Goal: Transaction & Acquisition: Obtain resource

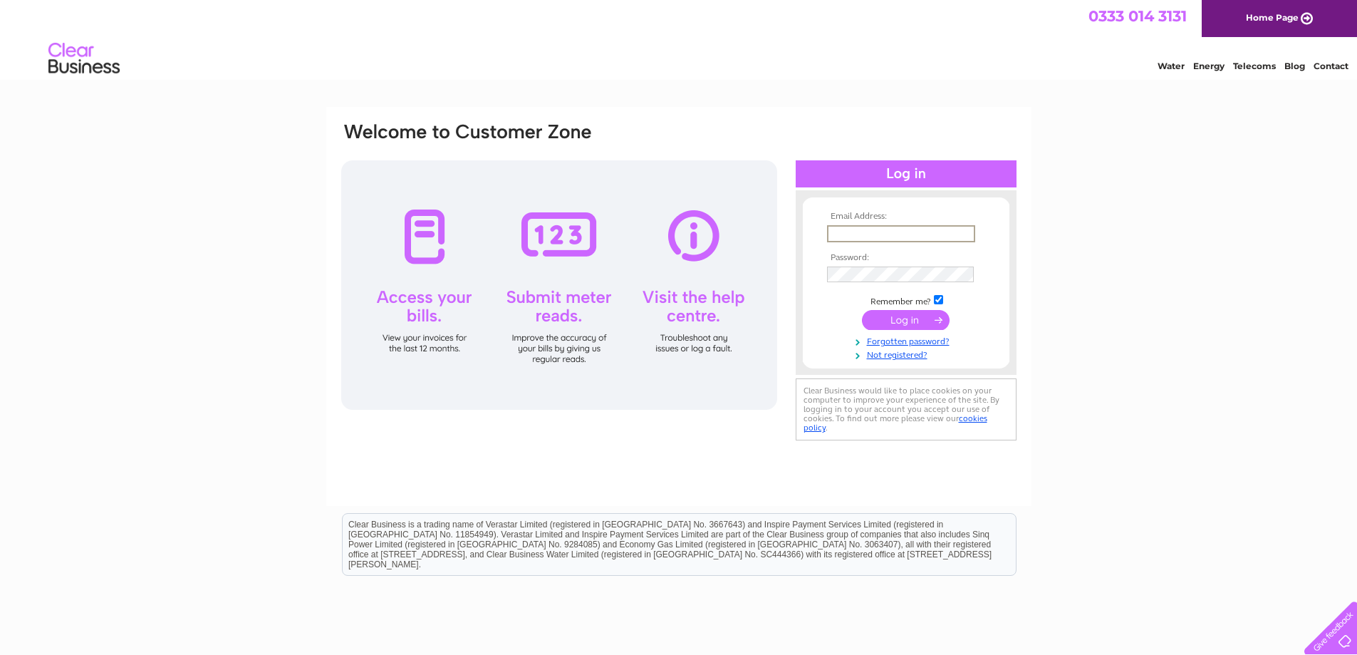
click at [883, 237] on input "text" at bounding box center [901, 233] width 148 height 17
type input "lyndyson@portequip.co.uk"
click at [862, 310] on input "submit" at bounding box center [906, 320] width 88 height 20
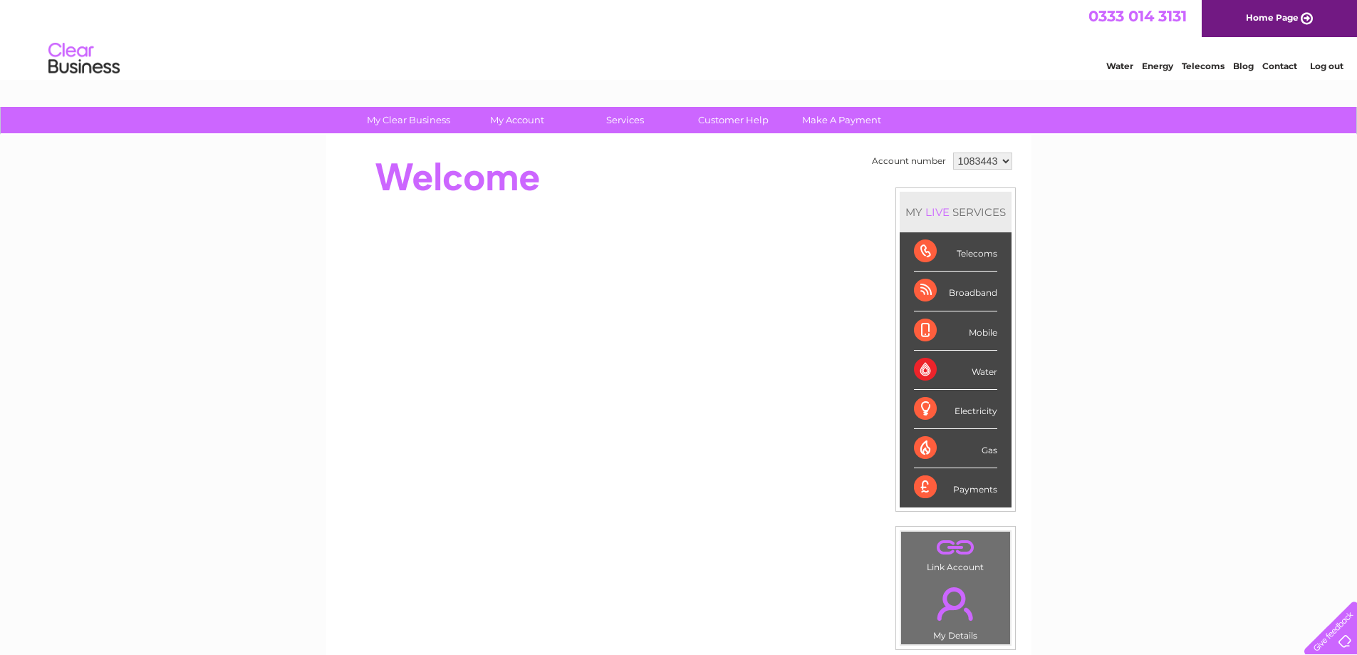
drag, startPoint x: 1005, startPoint y: 159, endPoint x: 997, endPoint y: 167, distance: 12.1
click at [1005, 159] on select "1083443 1095913 1095916" at bounding box center [982, 160] width 59 height 17
select select "1095913"
click at [953, 152] on select "1083443 1095913 1095916" at bounding box center [982, 160] width 59 height 17
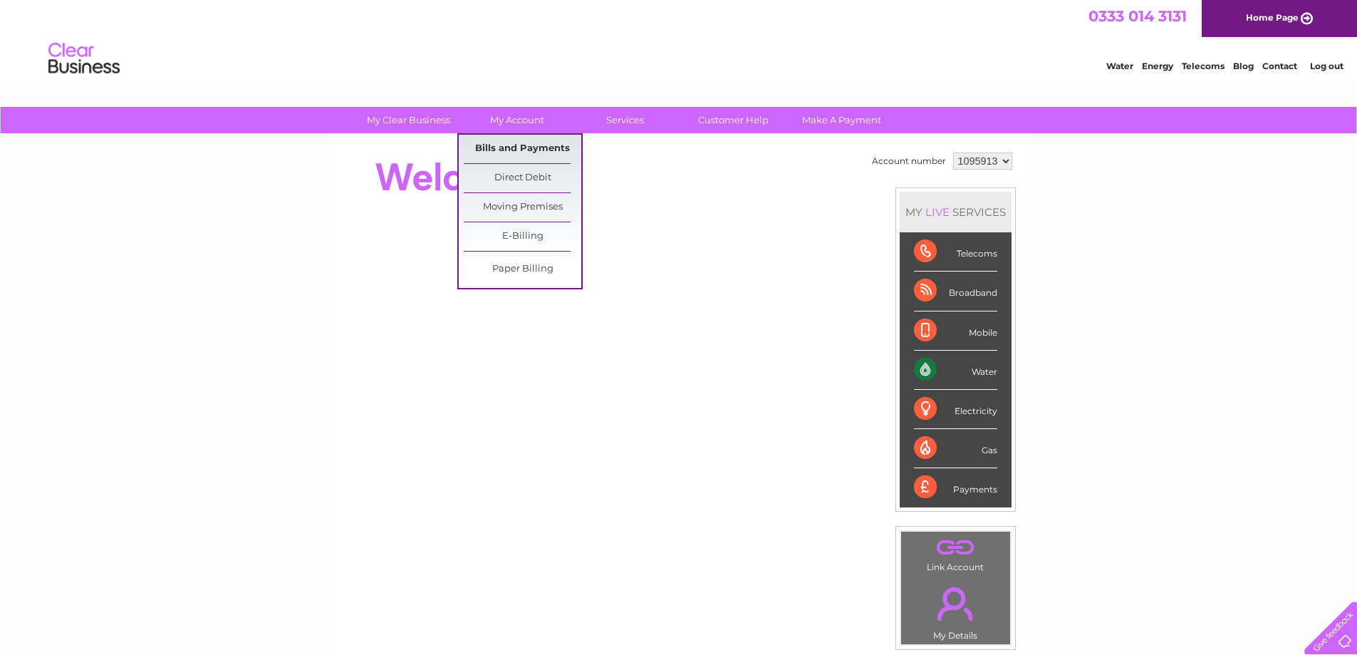
click at [502, 148] on link "Bills and Payments" at bounding box center [523, 149] width 118 height 28
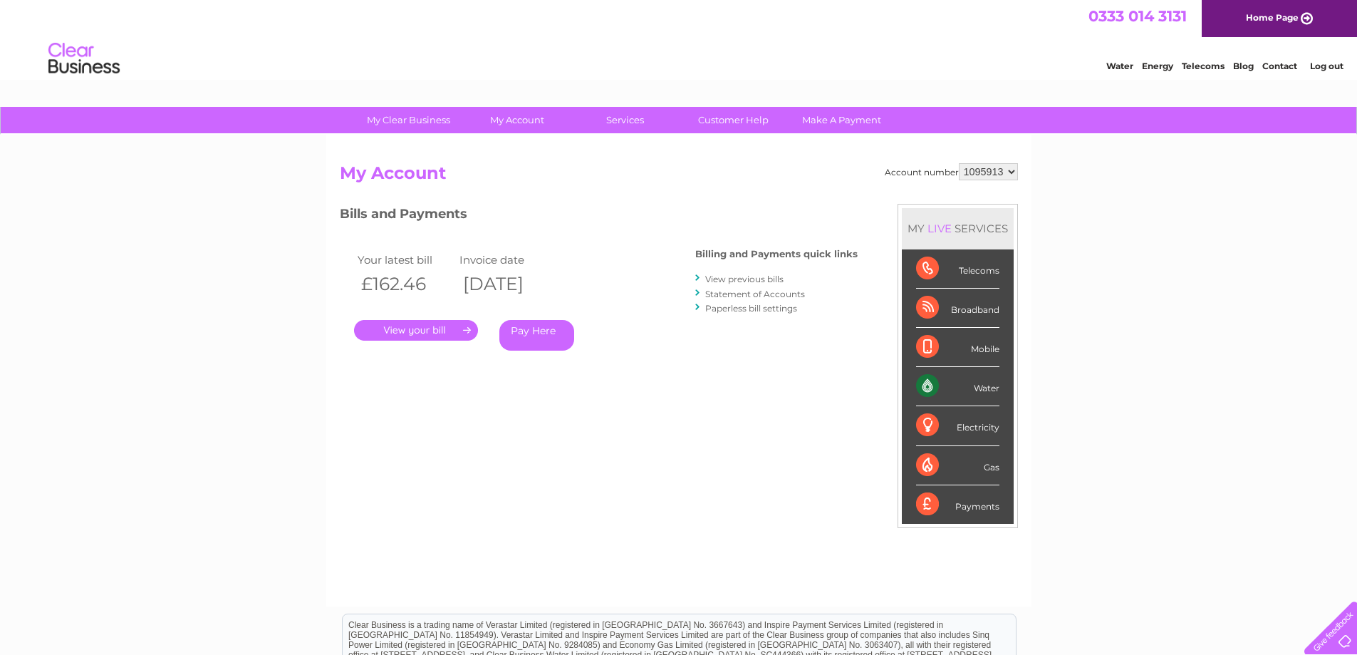
drag, startPoint x: 1007, startPoint y: 171, endPoint x: 996, endPoint y: 177, distance: 12.5
click at [1007, 171] on select "1083443 1095913 1095916" at bounding box center [988, 171] width 59 height 17
click at [959, 163] on select "1083443 1095913 1095916" at bounding box center [988, 171] width 59 height 17
click at [444, 328] on link "." at bounding box center [416, 330] width 124 height 21
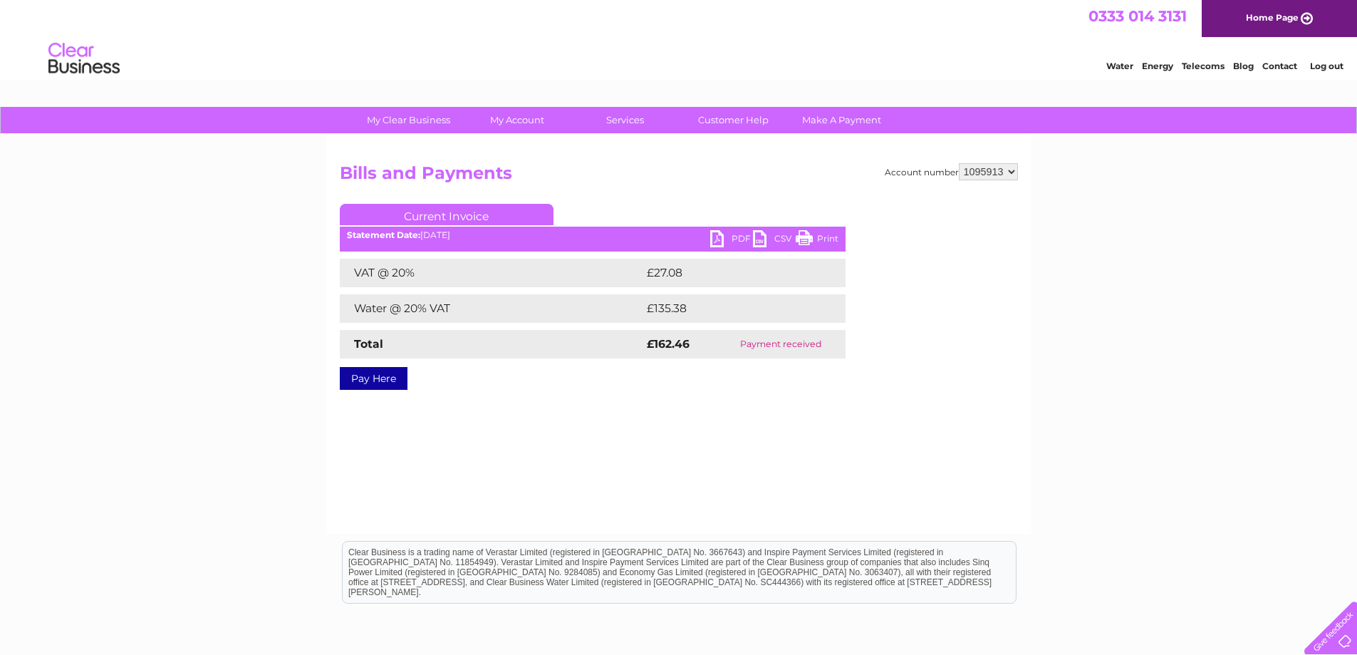
click at [725, 237] on link "PDF" at bounding box center [731, 240] width 43 height 21
click at [1002, 170] on select "1083443 1095913 1095916" at bounding box center [988, 171] width 59 height 17
select select "1095916"
click at [959, 163] on select "1083443 1095913 1095916" at bounding box center [988, 171] width 59 height 17
click at [734, 237] on link "PDF" at bounding box center [731, 240] width 43 height 21
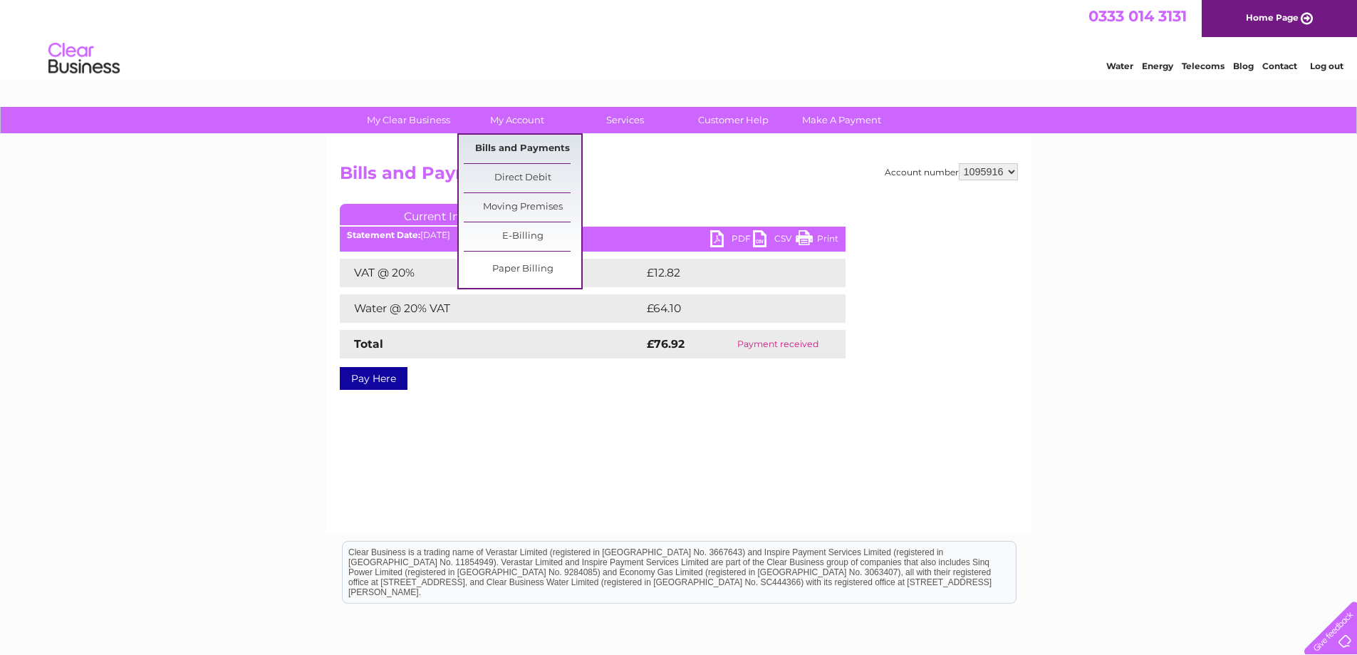
drag, startPoint x: 502, startPoint y: 142, endPoint x: 520, endPoint y: 156, distance: 23.4
click at [502, 142] on link "Bills and Payments" at bounding box center [523, 149] width 118 height 28
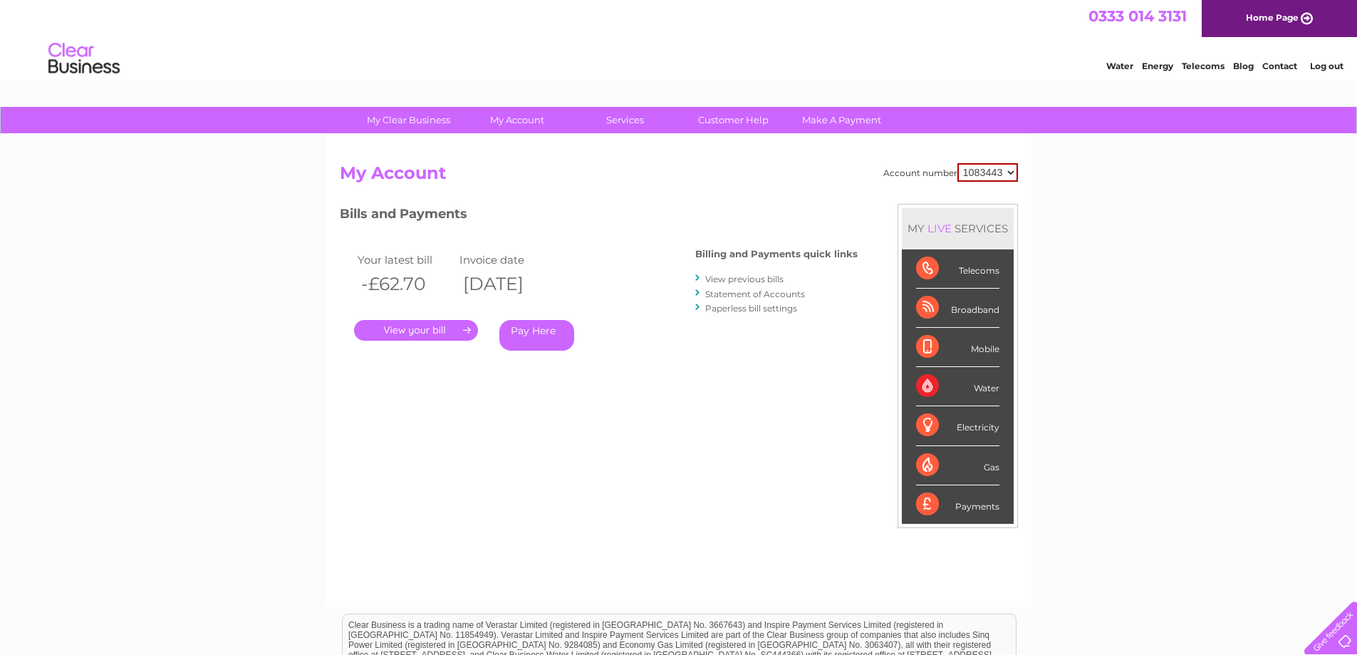
click at [1005, 166] on select "1083443 1095913 1095916" at bounding box center [988, 172] width 61 height 19
select select "1095913"
click at [958, 163] on select "1083443 1095913 1095916" at bounding box center [988, 172] width 61 height 19
click at [771, 277] on link "View previous bills" at bounding box center [744, 279] width 78 height 11
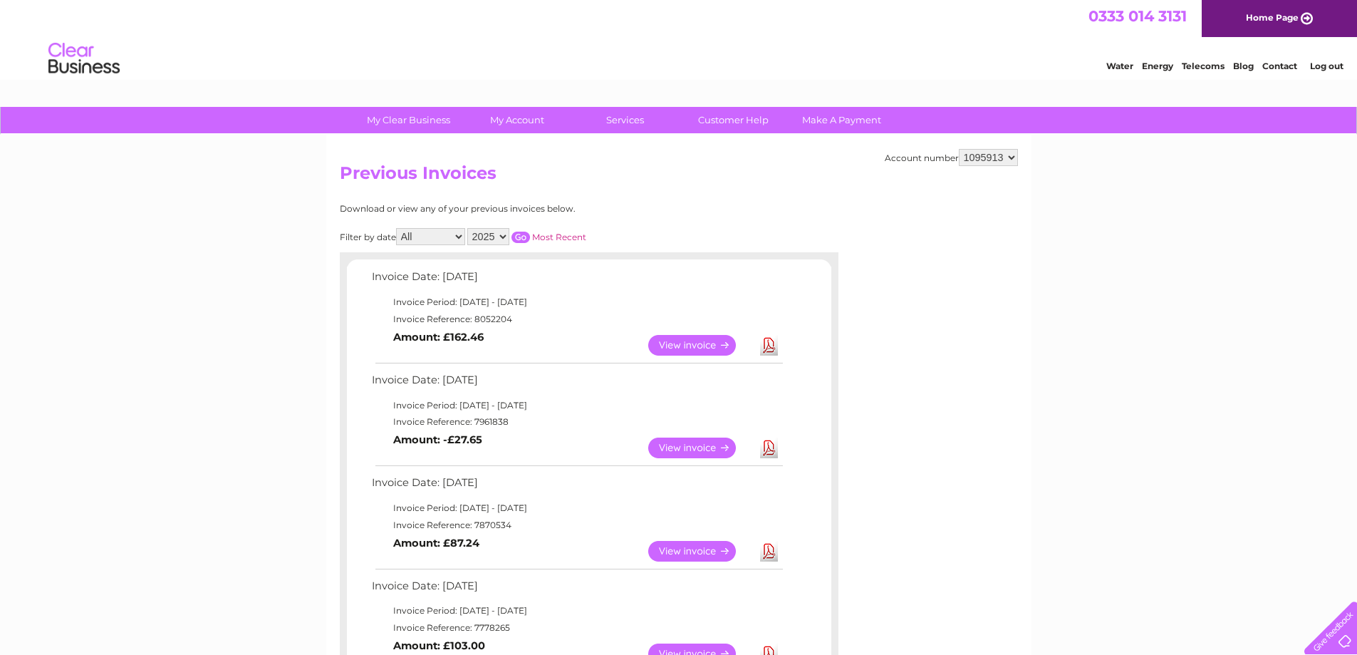
click at [774, 342] on link "Download" at bounding box center [769, 345] width 18 height 21
click at [769, 445] on link "Download" at bounding box center [769, 447] width 18 height 21
click at [1015, 157] on select "1083443 1095913 1095916" at bounding box center [988, 157] width 59 height 17
select select "1095916"
click at [959, 149] on select "1083443 1095913 1095916" at bounding box center [988, 157] width 59 height 17
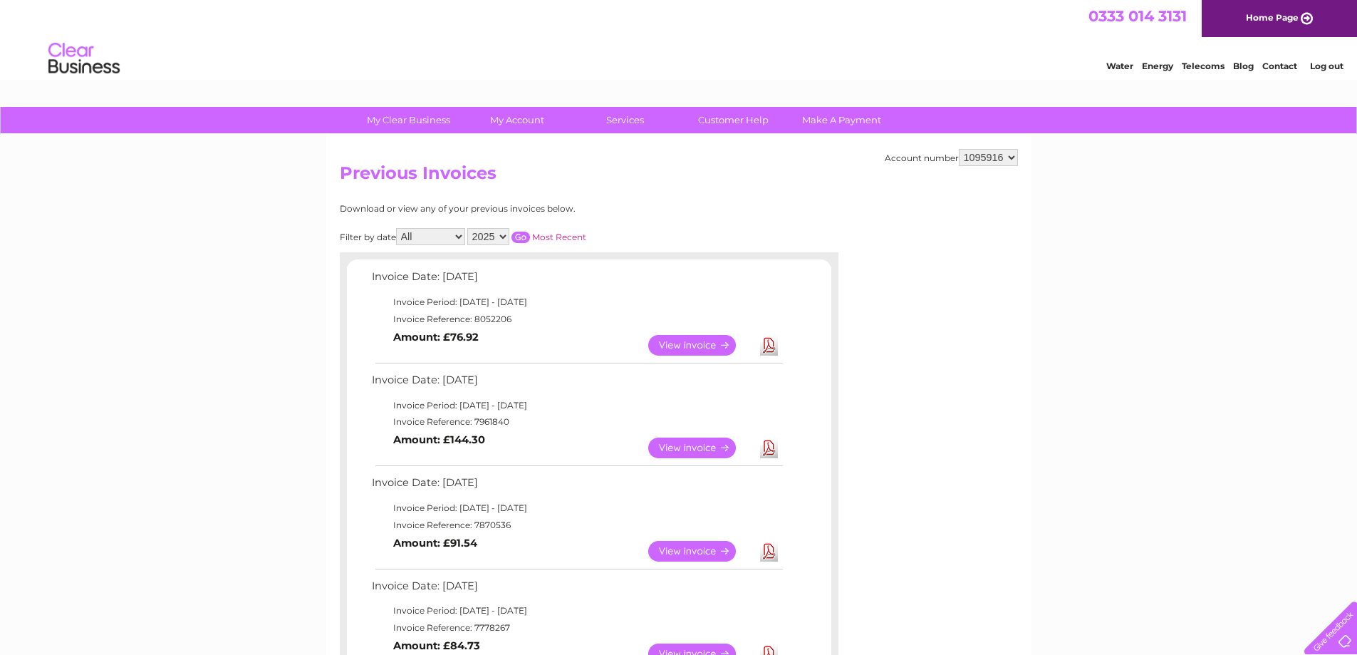
click at [764, 449] on link "Download" at bounding box center [769, 447] width 18 height 21
